Goal: Communication & Community: Answer question/provide support

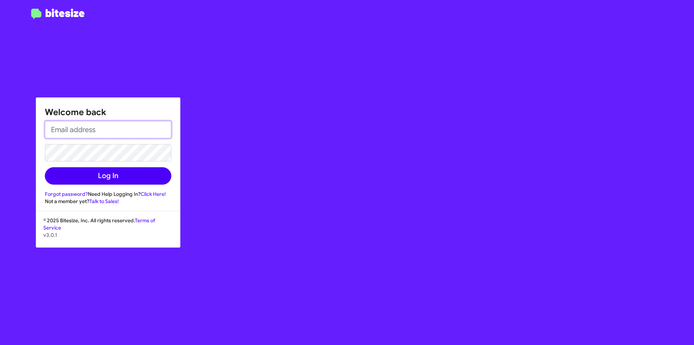
type input "[EMAIL_ADDRESS][DOMAIN_NAME]"
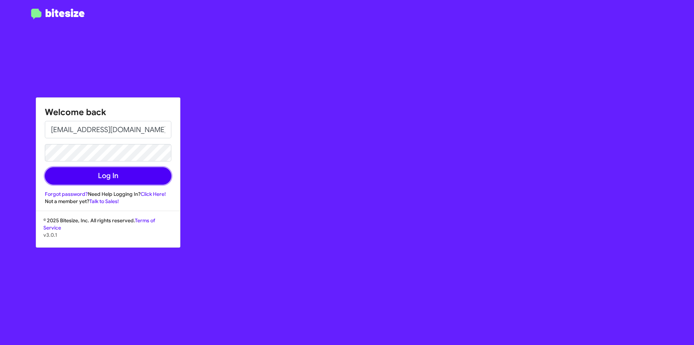
click at [95, 173] on button "Log In" at bounding box center [108, 175] width 127 height 17
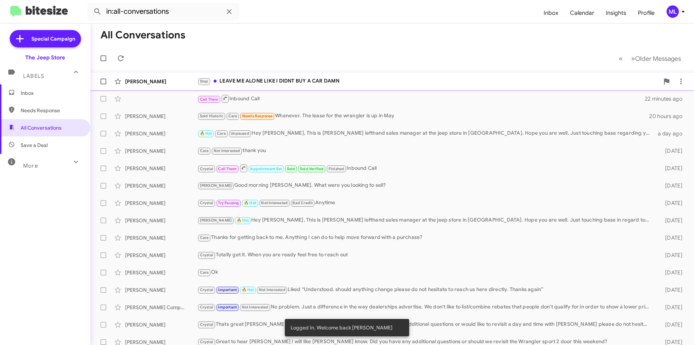
click at [285, 84] on div "Stop LEAVE ME ALONE LIKE I DIDNT BUY A CAR DAMN" at bounding box center [428, 81] width 462 height 8
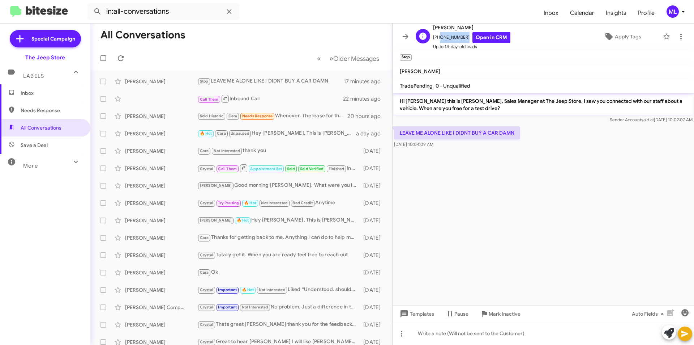
drag, startPoint x: 463, startPoint y: 39, endPoint x: 438, endPoint y: 39, distance: 25.0
click at [438, 39] on span "[PHONE_NUMBER] Open in CRM" at bounding box center [471, 37] width 77 height 11
copy span "6097749807"
click at [308, 118] on div "Sold Historic Cara Needs Response Whenever. The lease for the wrangler is up in…" at bounding box center [277, 116] width 160 height 8
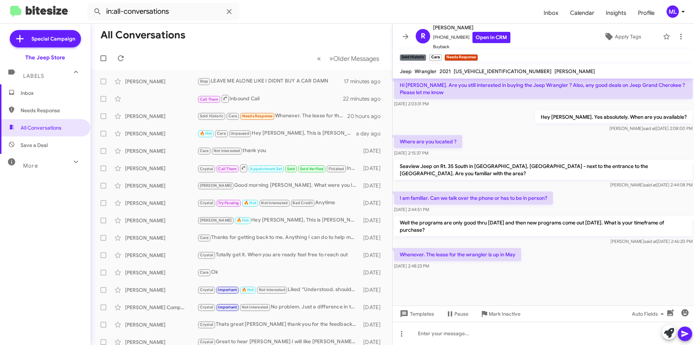
click at [41, 97] on span "Inbox" at bounding box center [45, 92] width 90 height 17
